Goal: Information Seeking & Learning: Learn about a topic

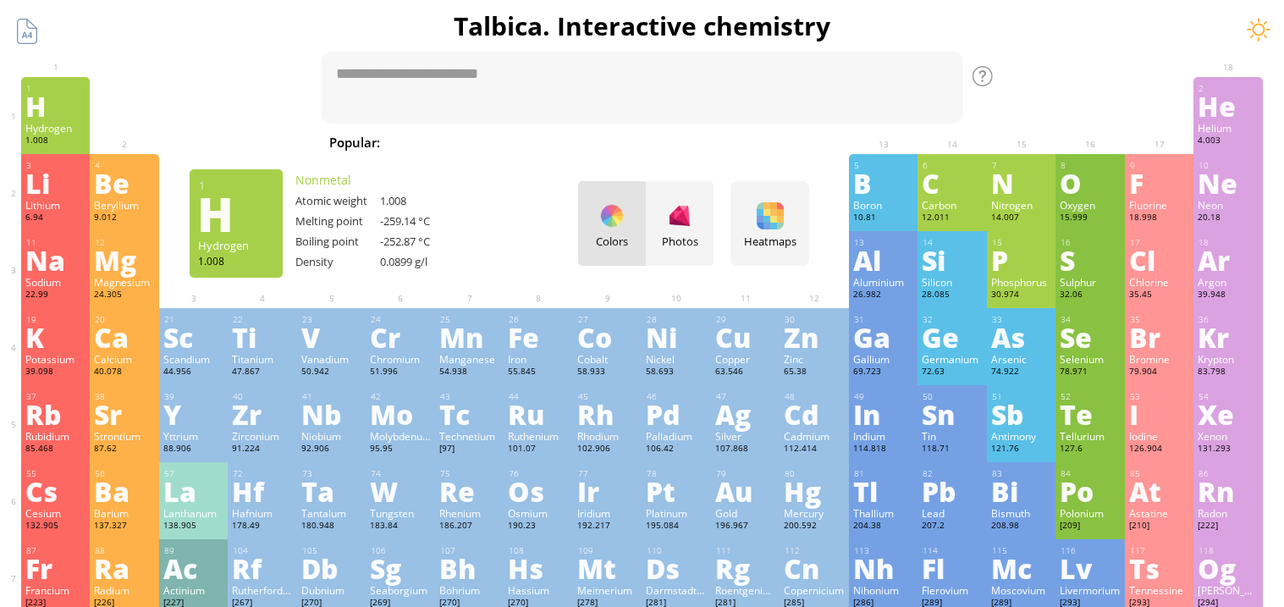
click at [47, 107] on div "H" at bounding box center [55, 105] width 61 height 27
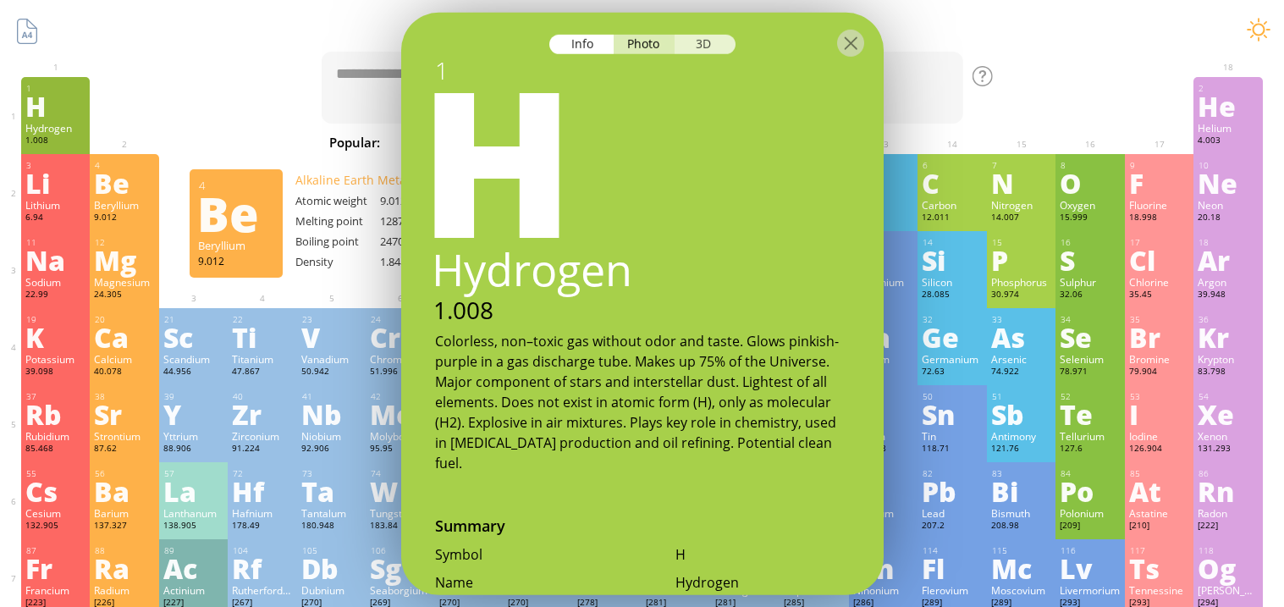
click at [695, 39] on div "3D" at bounding box center [705, 43] width 61 height 19
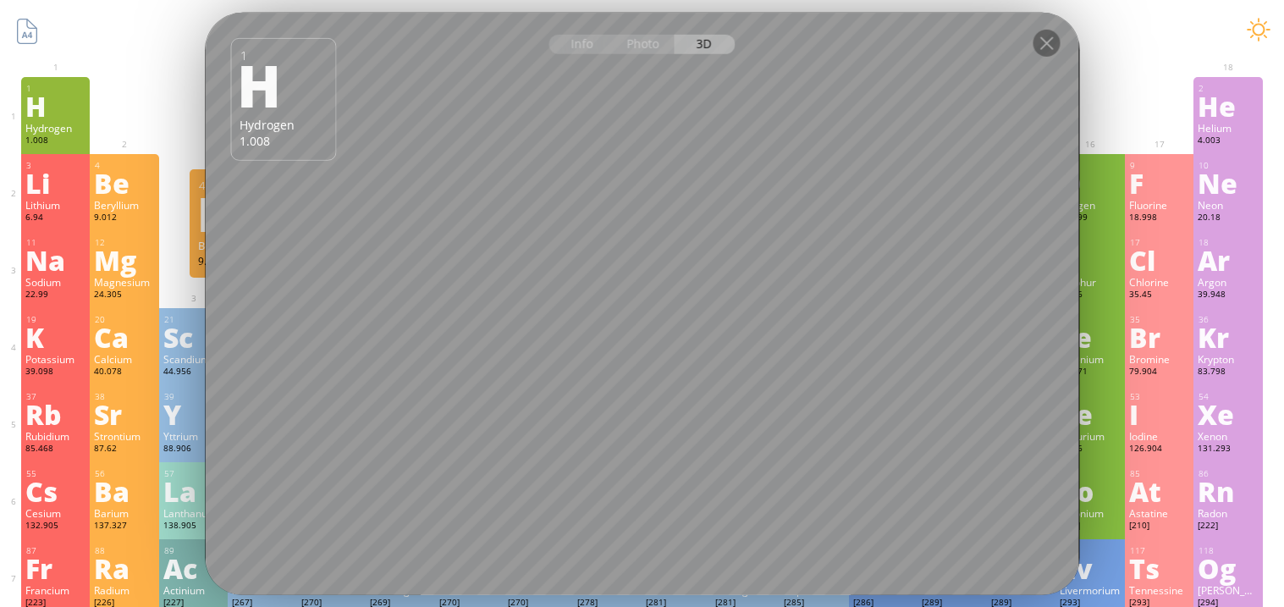
click at [742, 279] on div "Info Photo 3D Info Photo 3D 1 H Hydrogen 1.008 The model size is ... MB. Downlo…" at bounding box center [642, 303] width 875 height 583
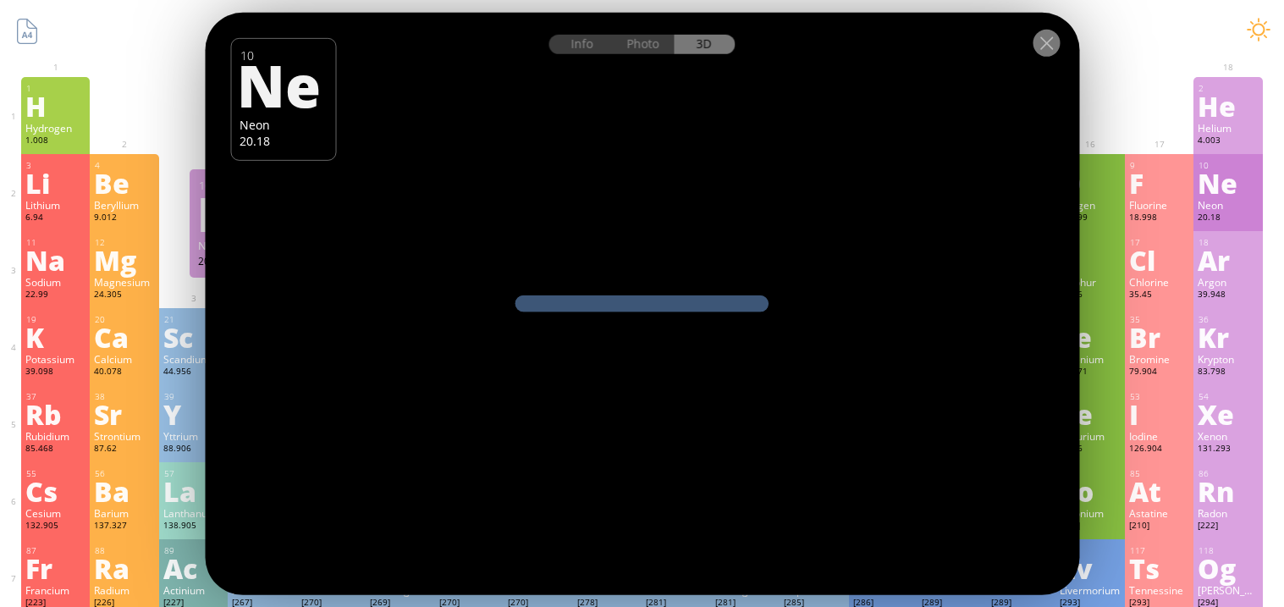
click at [503, 345] on div "Info Photo 3D Info Photo 3D 10 Ne Neon 20.18 pure The model size is ... MB. Dow…" at bounding box center [642, 303] width 875 height 583
click at [1049, 43] on div at bounding box center [1046, 42] width 27 height 27
click at [1050, 41] on div at bounding box center [1046, 42] width 27 height 27
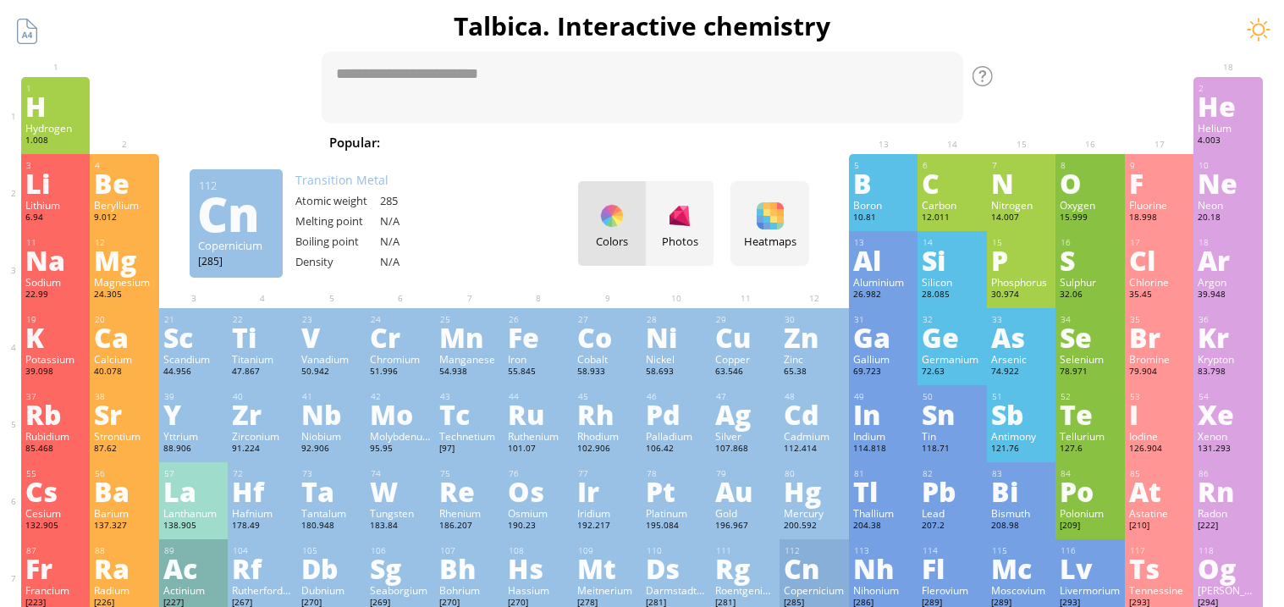
click at [1050, 41] on h1 "Talbica. Interactive chemistry" at bounding box center [642, 25] width 1268 height 35
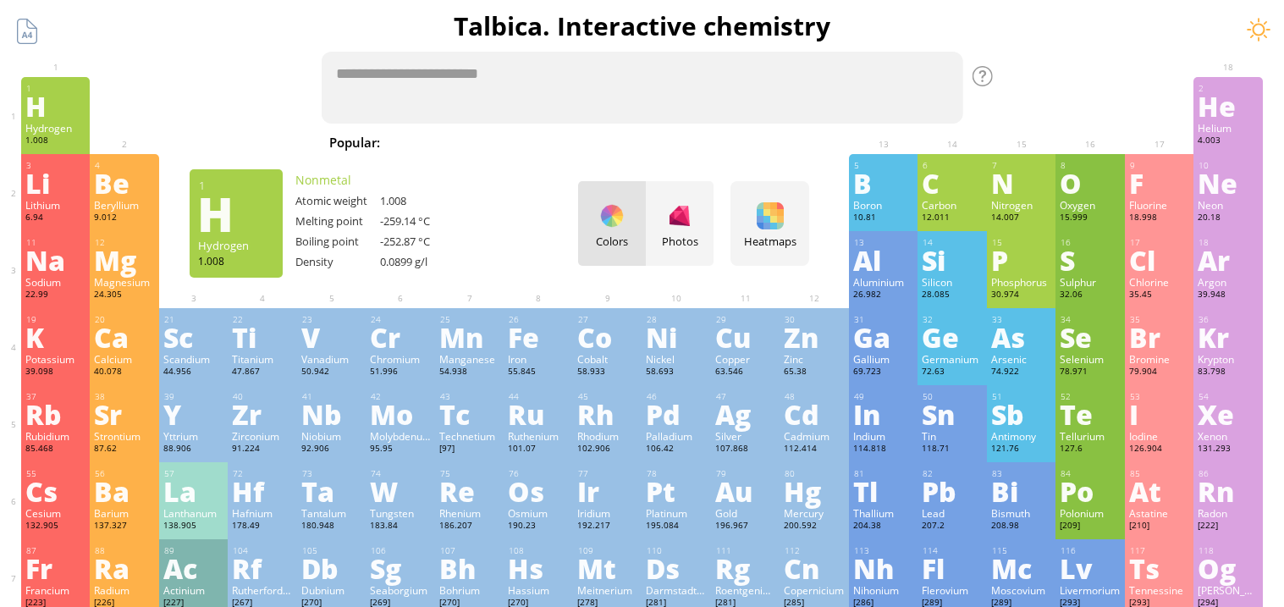
click at [62, 106] on div "H" at bounding box center [55, 105] width 61 height 27
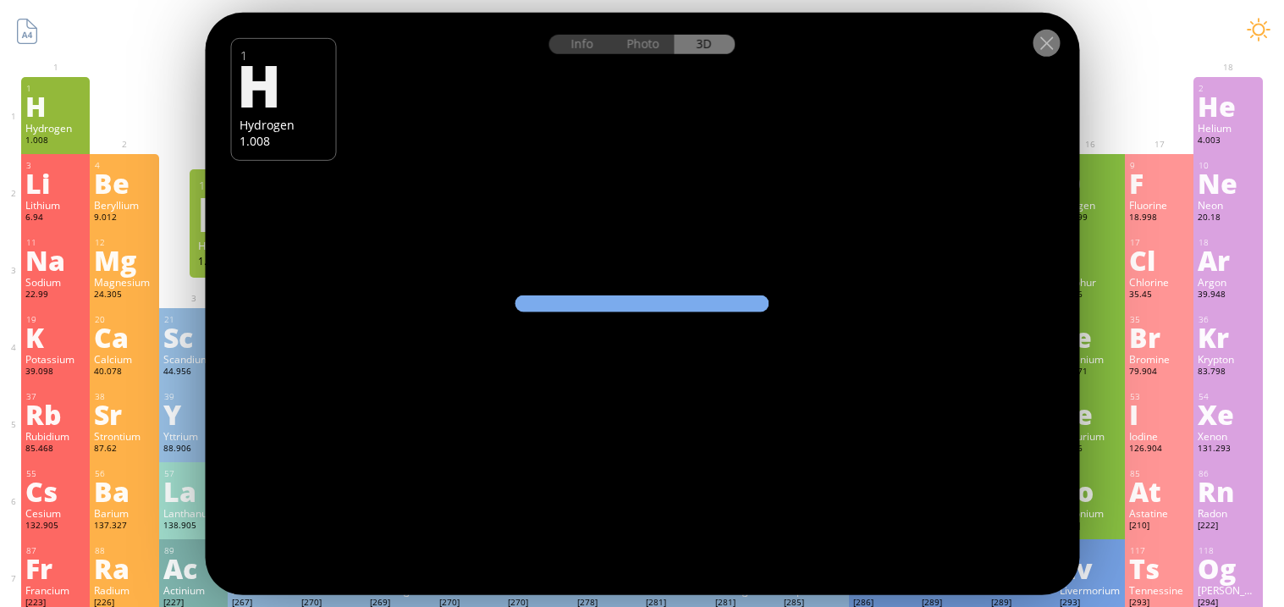
click at [1052, 48] on div at bounding box center [1046, 42] width 27 height 27
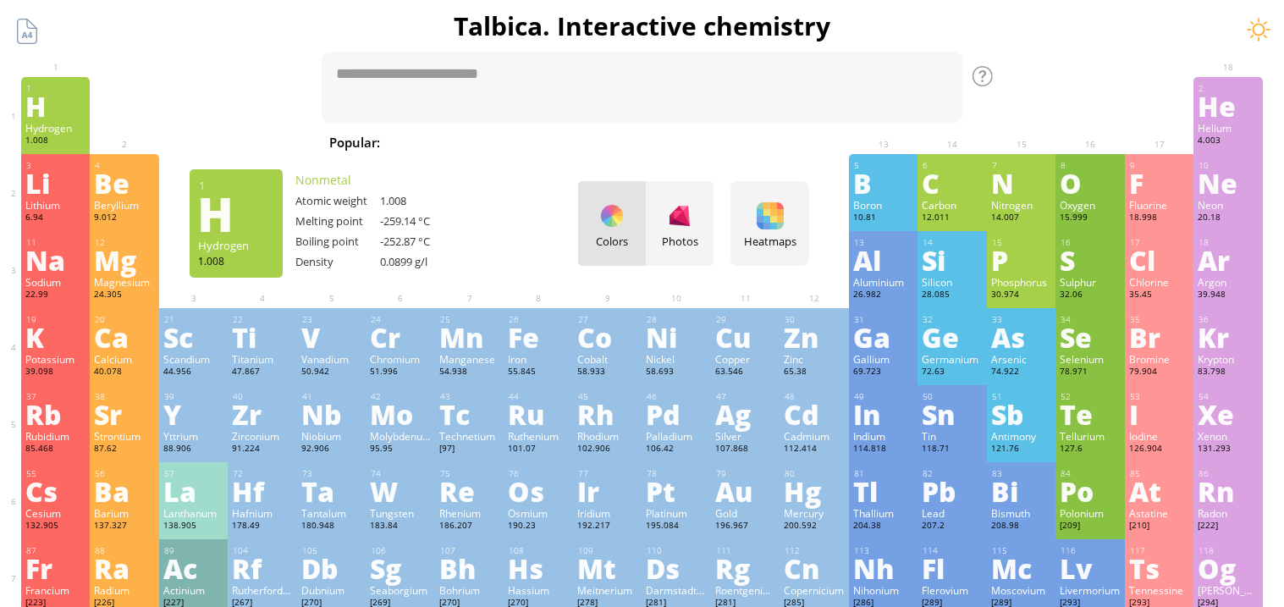
click at [64, 102] on div "H" at bounding box center [55, 105] width 61 height 27
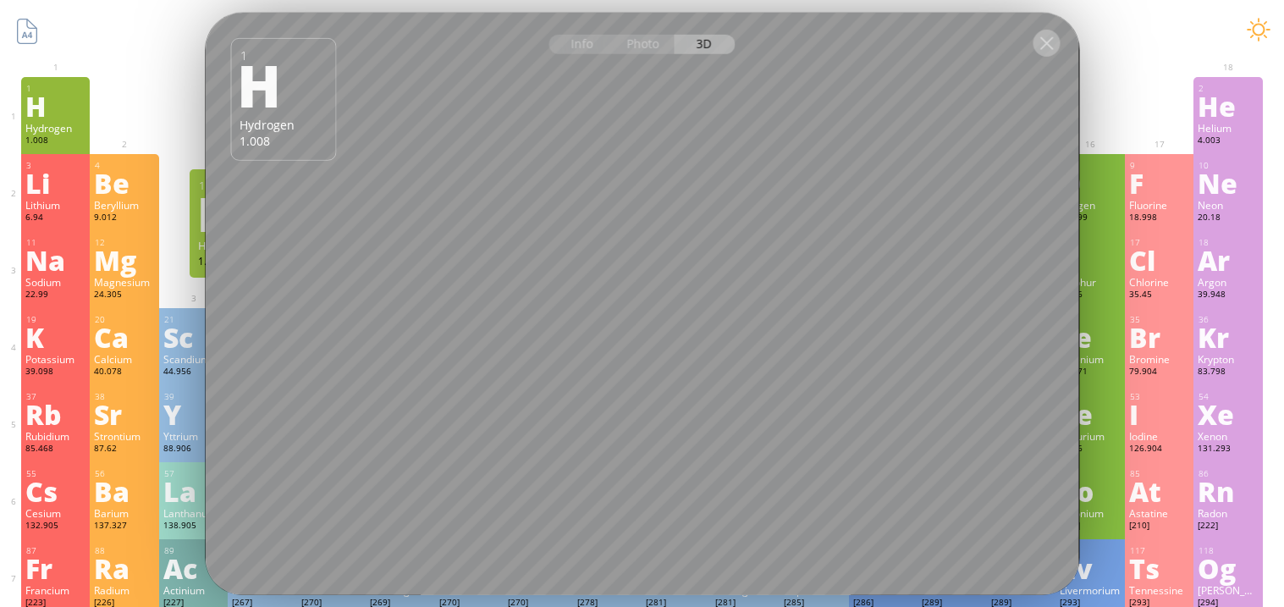
click at [1043, 37] on div at bounding box center [1046, 42] width 27 height 27
